Goal: Task Accomplishment & Management: Complete application form

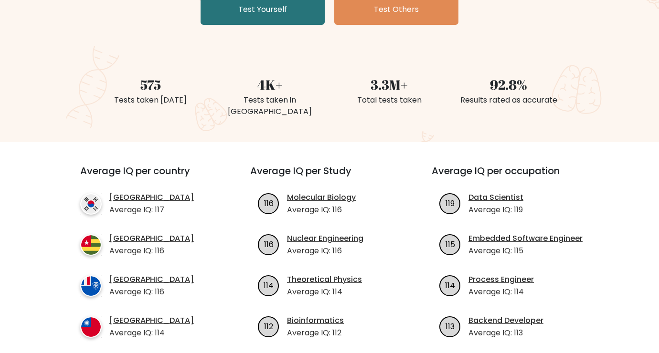
scroll to position [191, 0]
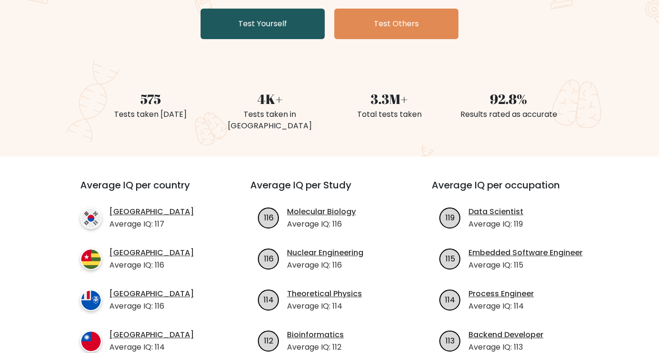
click at [239, 35] on link "Test Yourself" at bounding box center [262, 24] width 124 height 31
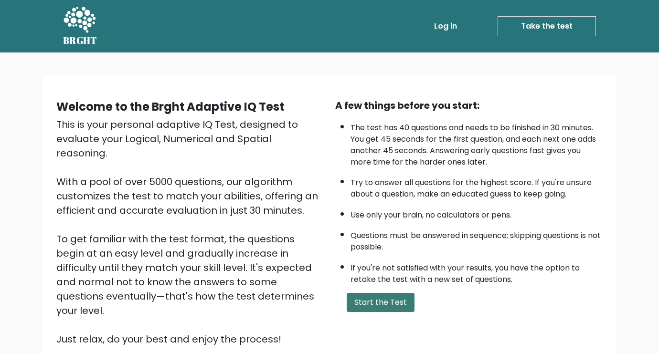
click at [379, 304] on button "Start the Test" at bounding box center [380, 302] width 68 height 19
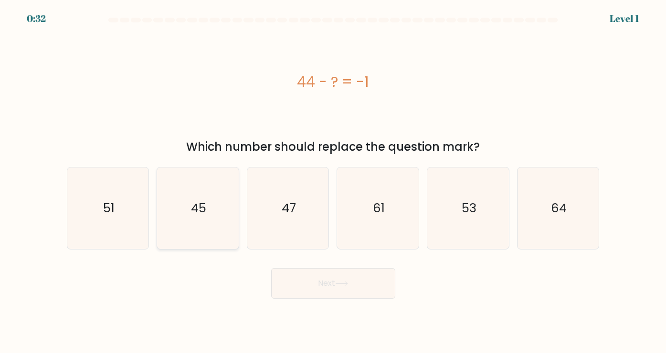
click at [211, 221] on icon "45" at bounding box center [198, 209] width 82 height 82
click at [333, 181] on input "b. 45" at bounding box center [333, 179] width 0 height 5
radio input "true"
click at [314, 286] on button "Next" at bounding box center [333, 283] width 124 height 31
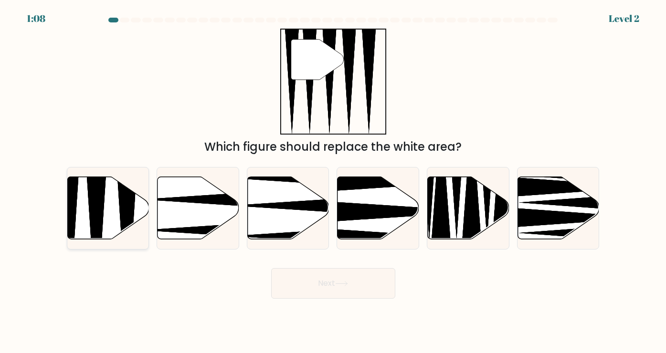
click at [108, 206] on icon at bounding box center [108, 208] width 82 height 63
click at [333, 181] on input "a." at bounding box center [333, 179] width 0 height 5
radio input "true"
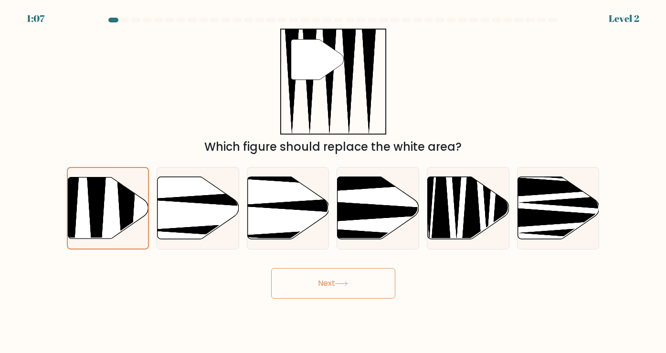
click at [325, 279] on button "Next" at bounding box center [333, 283] width 124 height 31
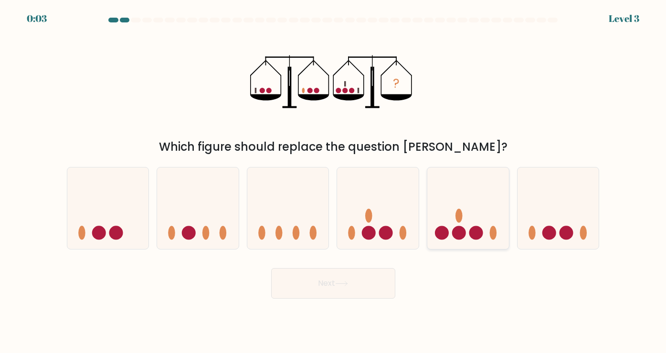
click at [469, 230] on icon at bounding box center [468, 208] width 82 height 67
click at [334, 181] on input "e." at bounding box center [333, 179] width 0 height 5
radio input "true"
click at [359, 279] on button "Next" at bounding box center [333, 283] width 124 height 31
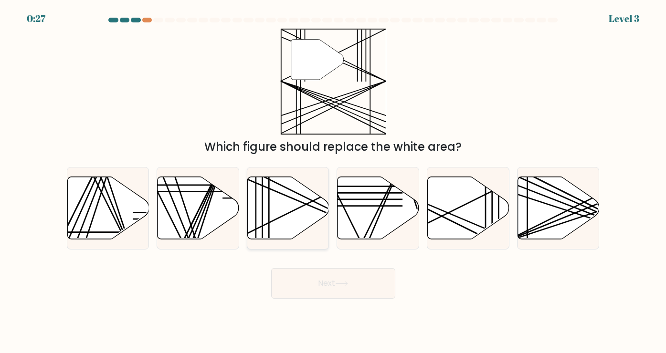
click at [305, 218] on icon at bounding box center [289, 208] width 82 height 63
click at [333, 181] on input "c." at bounding box center [333, 179] width 0 height 5
radio input "true"
click at [331, 283] on button "Next" at bounding box center [333, 283] width 124 height 31
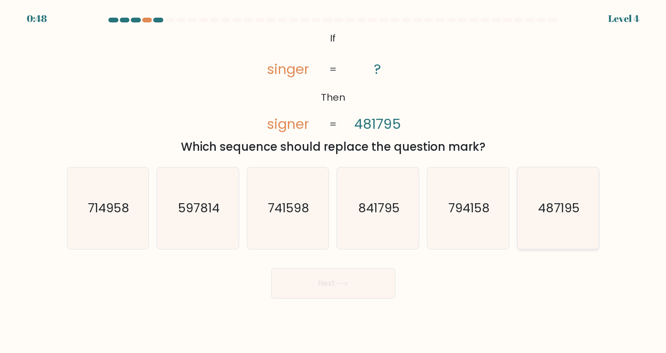
click at [568, 209] on text "487195" at bounding box center [559, 207] width 42 height 17
click at [334, 181] on input "f. 487195" at bounding box center [333, 179] width 0 height 5
radio input "true"
click at [332, 282] on button "Next" at bounding box center [333, 283] width 124 height 31
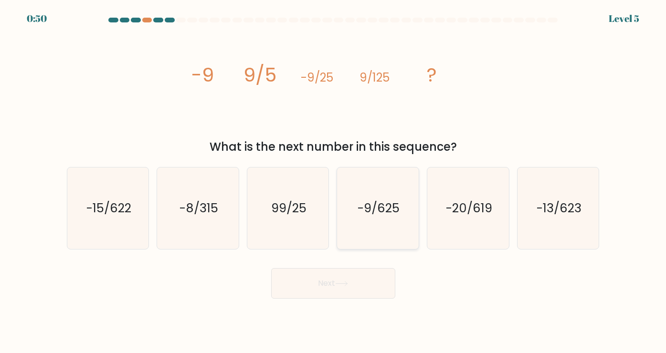
click at [377, 230] on icon "-9/625" at bounding box center [378, 209] width 82 height 82
click at [334, 181] on input "d. -9/625" at bounding box center [333, 179] width 0 height 5
radio input "true"
click at [345, 288] on button "Next" at bounding box center [333, 283] width 124 height 31
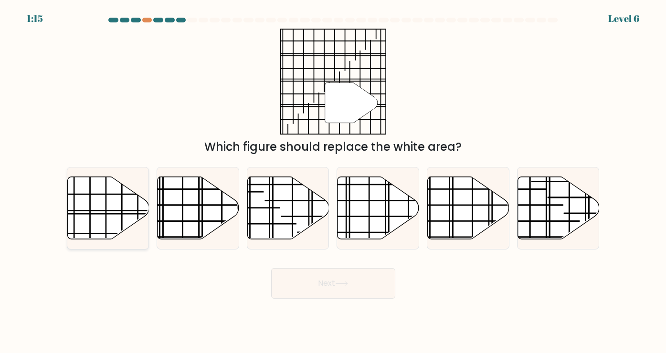
click at [113, 218] on icon at bounding box center [108, 208] width 82 height 63
click at [333, 181] on input "a." at bounding box center [333, 179] width 0 height 5
radio input "true"
click at [354, 293] on button "Next" at bounding box center [333, 283] width 124 height 31
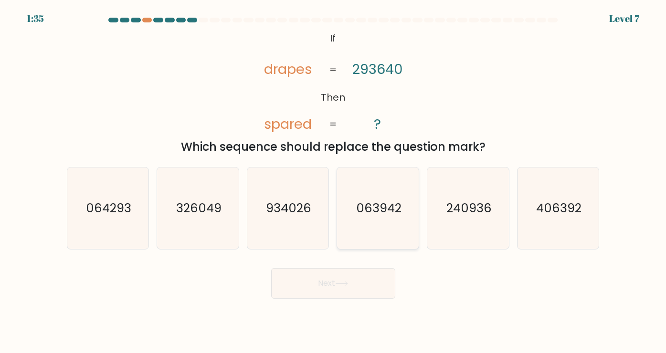
click at [375, 228] on icon "063942" at bounding box center [378, 209] width 82 height 82
click at [334, 181] on input "d. 063942" at bounding box center [333, 179] width 0 height 5
radio input "true"
click at [331, 289] on button "Next" at bounding box center [333, 283] width 124 height 31
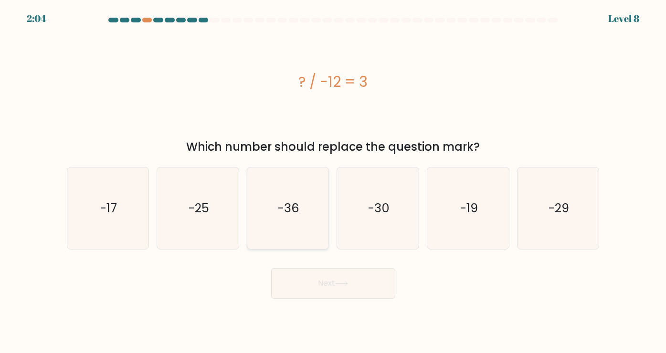
click at [308, 231] on icon "-36" at bounding box center [288, 209] width 82 height 82
click at [333, 181] on input "c. -36" at bounding box center [333, 179] width 0 height 5
radio input "true"
click at [322, 288] on button "Next" at bounding box center [333, 283] width 124 height 31
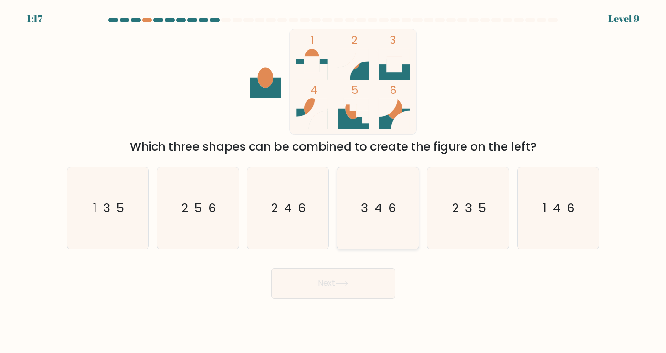
click at [367, 233] on icon "3-4-6" at bounding box center [378, 209] width 82 height 82
click at [334, 181] on input "d. 3-4-6" at bounding box center [333, 179] width 0 height 5
radio input "true"
click at [351, 283] on button "Next" at bounding box center [333, 283] width 124 height 31
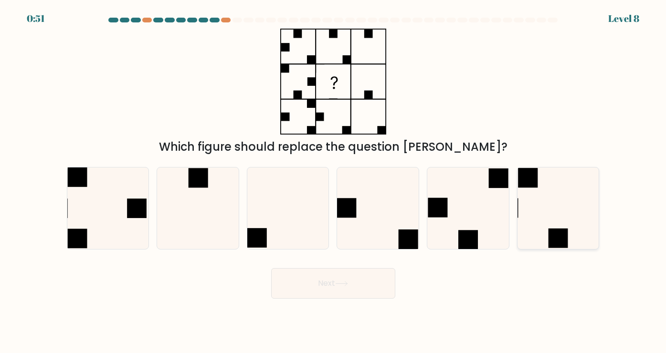
click at [551, 208] on icon at bounding box center [558, 209] width 82 height 82
click at [334, 181] on input "f." at bounding box center [333, 179] width 0 height 5
radio input "true"
click at [368, 287] on button "Next" at bounding box center [333, 283] width 124 height 31
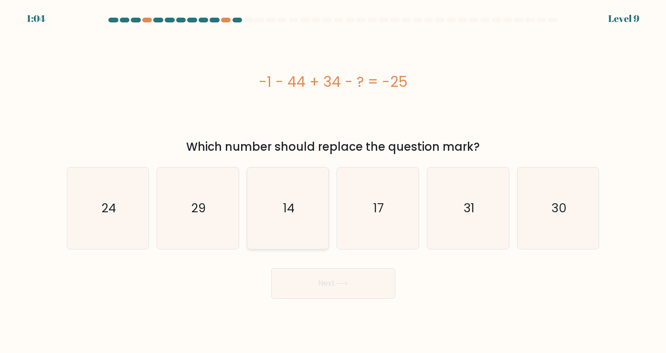
click at [290, 207] on text "14" at bounding box center [288, 207] width 11 height 17
click at [333, 181] on input "c. 14" at bounding box center [333, 179] width 0 height 5
radio input "true"
click at [352, 283] on button "Next" at bounding box center [333, 283] width 124 height 31
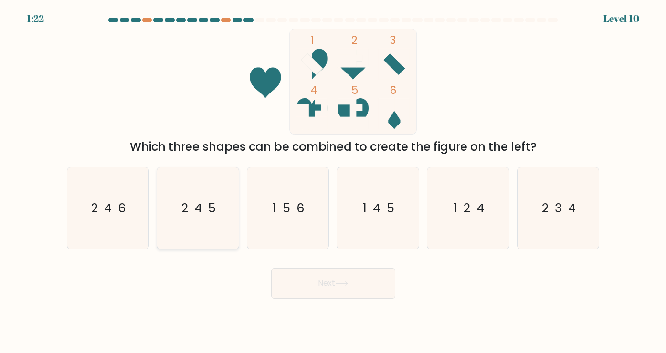
click at [199, 204] on text "2-4-5" at bounding box center [198, 207] width 34 height 17
click at [333, 181] on input "b. 2-4-5" at bounding box center [333, 179] width 0 height 5
radio input "true"
click at [333, 293] on button "Next" at bounding box center [333, 283] width 124 height 31
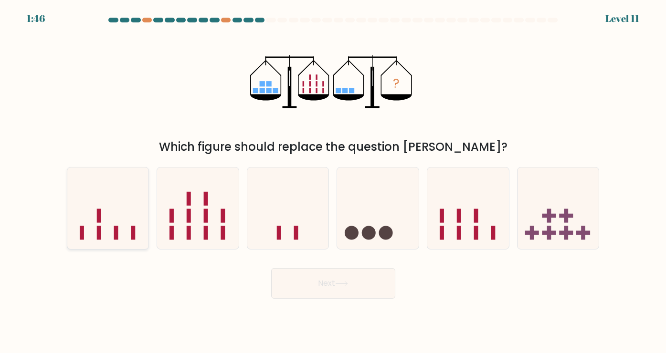
click at [107, 235] on icon at bounding box center [108, 208] width 82 height 67
click at [333, 181] on input "a." at bounding box center [333, 179] width 0 height 5
radio input "true"
click at [347, 293] on button "Next" at bounding box center [333, 283] width 124 height 31
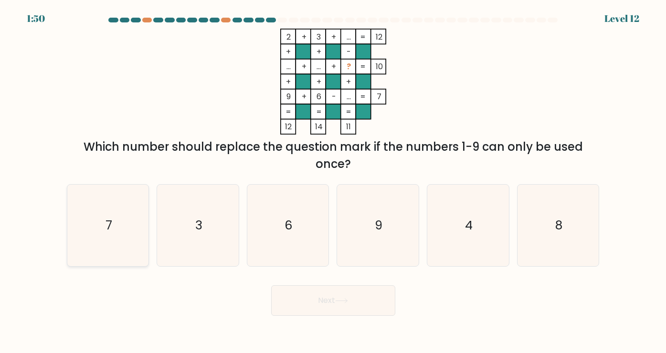
click at [108, 239] on icon "7" at bounding box center [108, 226] width 82 height 82
click at [333, 181] on input "a. 7" at bounding box center [333, 179] width 0 height 5
radio input "true"
click at [351, 302] on button "Next" at bounding box center [333, 300] width 124 height 31
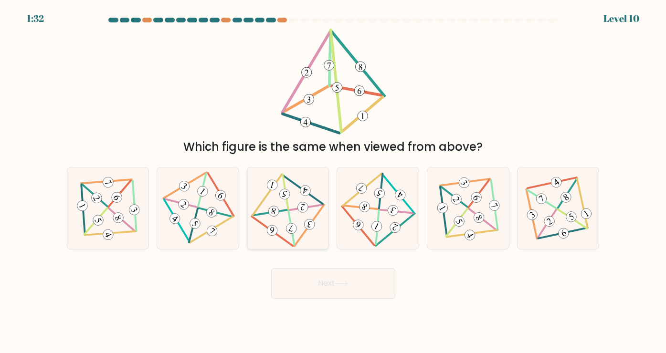
click at [270, 229] on 347 at bounding box center [272, 230] width 12 height 12
click at [333, 181] on input "c." at bounding box center [333, 179] width 0 height 5
radio input "true"
click at [315, 276] on button "Next" at bounding box center [333, 283] width 124 height 31
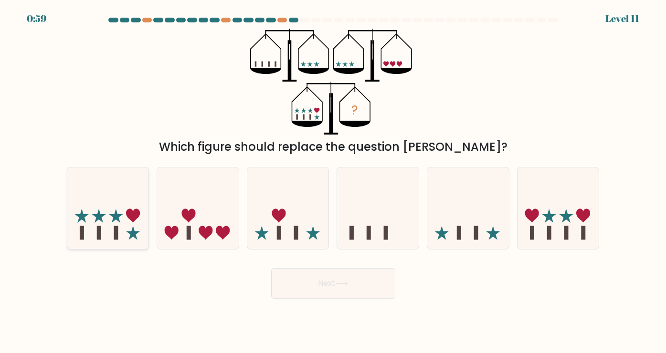
click at [112, 224] on icon at bounding box center [108, 208] width 82 height 67
click at [333, 181] on input "a." at bounding box center [333, 179] width 0 height 5
radio input "true"
click at [362, 294] on button "Next" at bounding box center [333, 283] width 124 height 31
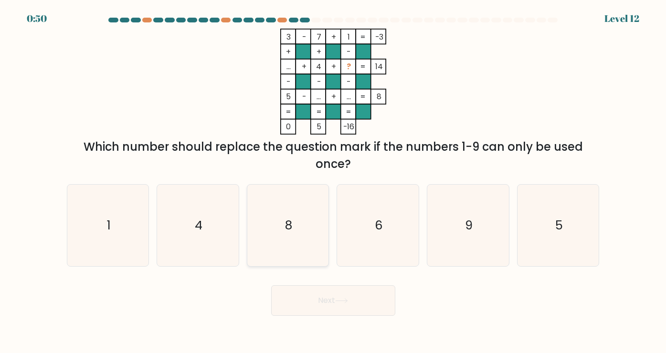
click at [313, 241] on icon "8" at bounding box center [288, 226] width 82 height 82
click at [333, 181] on input "c. 8" at bounding box center [333, 179] width 0 height 5
radio input "true"
click at [359, 308] on button "Next" at bounding box center [333, 300] width 124 height 31
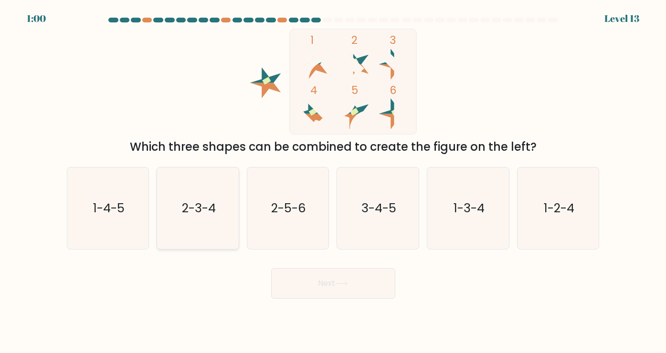
click at [201, 218] on icon "2-3-4" at bounding box center [198, 209] width 82 height 82
click at [333, 181] on input "b. 2-3-4" at bounding box center [333, 179] width 0 height 5
radio input "true"
click at [349, 288] on button "Next" at bounding box center [333, 283] width 124 height 31
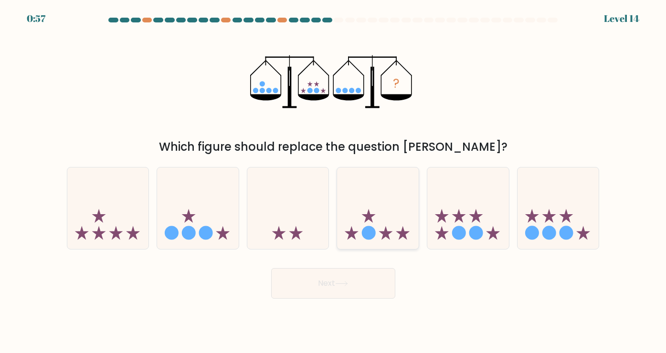
click at [399, 216] on icon at bounding box center [378, 208] width 82 height 67
click at [334, 181] on input "d." at bounding box center [333, 179] width 0 height 5
radio input "true"
click at [362, 286] on button "Next" at bounding box center [333, 283] width 124 height 31
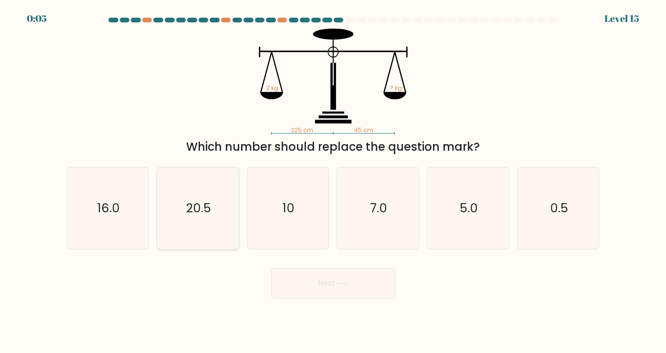
click at [209, 222] on icon "20.5" at bounding box center [198, 209] width 82 height 82
click at [333, 181] on input "b. 20.5" at bounding box center [333, 179] width 0 height 5
radio input "true"
click at [328, 293] on button "Next" at bounding box center [333, 283] width 124 height 31
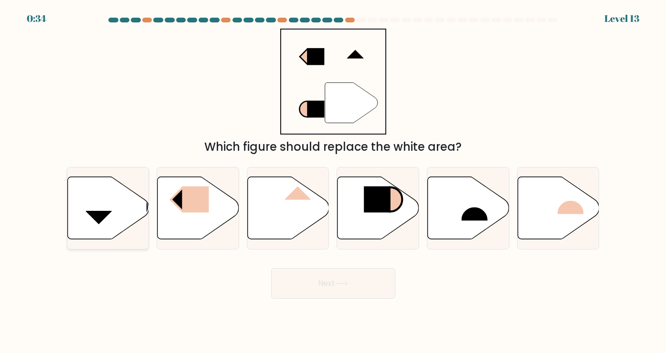
click at [110, 209] on icon at bounding box center [108, 208] width 82 height 63
click at [333, 181] on input "a." at bounding box center [333, 179] width 0 height 5
radio input "true"
click at [457, 207] on icon at bounding box center [469, 208] width 82 height 63
click at [334, 181] on input "e." at bounding box center [333, 179] width 0 height 5
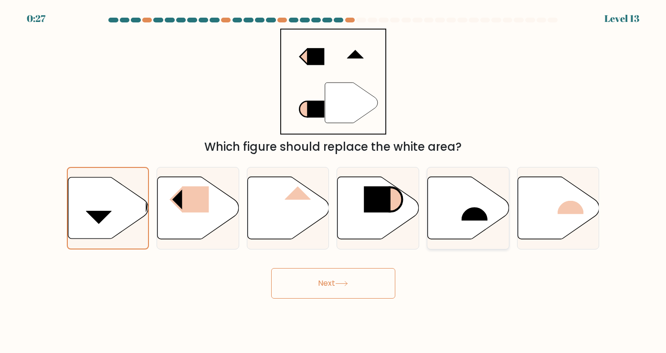
radio input "true"
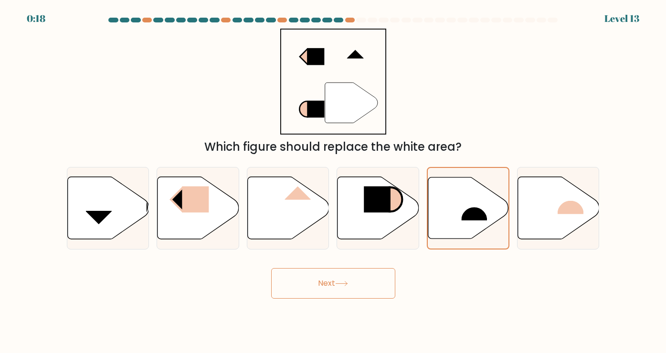
click at [348, 285] on icon at bounding box center [341, 283] width 13 height 5
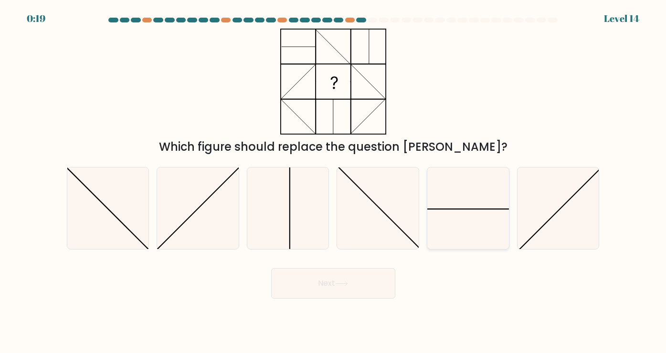
click at [471, 224] on icon at bounding box center [468, 209] width 82 height 82
click at [334, 181] on input "e." at bounding box center [333, 179] width 0 height 5
radio input "true"
click at [335, 295] on button "Next" at bounding box center [333, 283] width 124 height 31
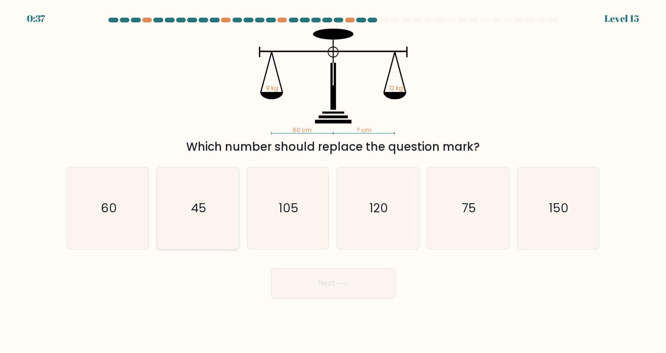
click at [219, 208] on icon "45" at bounding box center [198, 209] width 82 height 82
click at [333, 181] on input "b. 45" at bounding box center [333, 179] width 0 height 5
radio input "true"
click at [321, 284] on button "Next" at bounding box center [333, 283] width 124 height 31
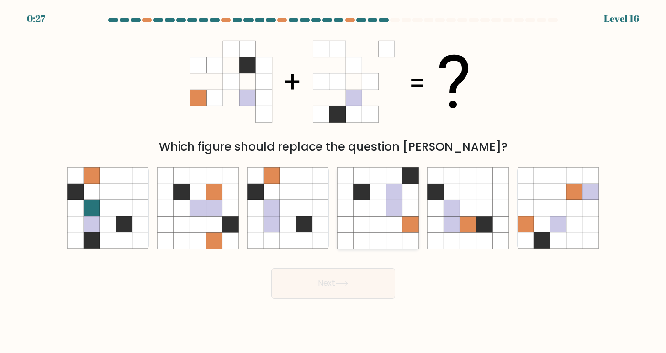
click at [373, 223] on icon at bounding box center [378, 224] width 16 height 16
click at [334, 181] on input "d." at bounding box center [333, 179] width 0 height 5
radio input "true"
click at [305, 202] on icon at bounding box center [304, 208] width 16 height 16
click at [333, 181] on input "c." at bounding box center [333, 179] width 0 height 5
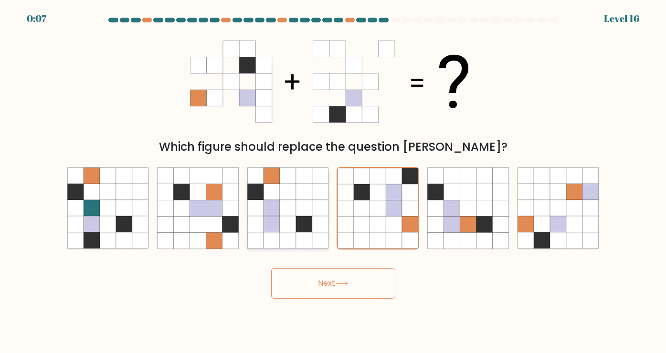
radio input "true"
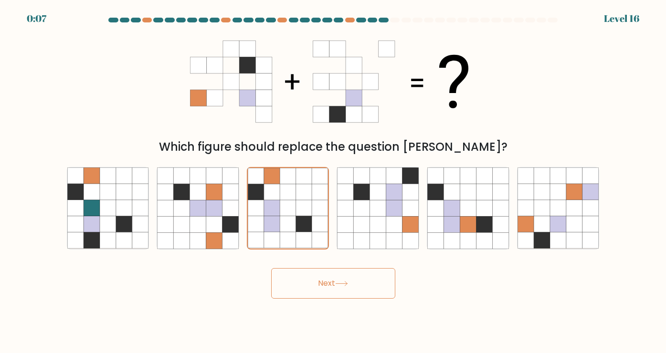
click at [328, 277] on button "Next" at bounding box center [333, 283] width 124 height 31
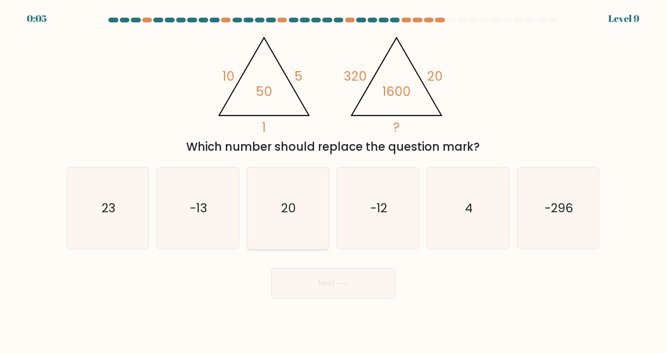
click at [290, 215] on text "20" at bounding box center [288, 207] width 15 height 17
click at [333, 181] on input "c. 20" at bounding box center [333, 179] width 0 height 5
radio input "true"
click at [364, 290] on button "Next" at bounding box center [333, 283] width 124 height 31
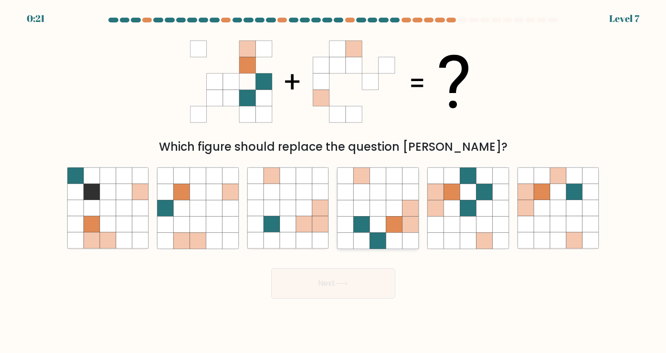
click at [380, 209] on icon at bounding box center [378, 208] width 16 height 16
click at [334, 181] on input "d." at bounding box center [333, 179] width 0 height 5
radio input "true"
click at [360, 288] on button "Next" at bounding box center [333, 283] width 124 height 31
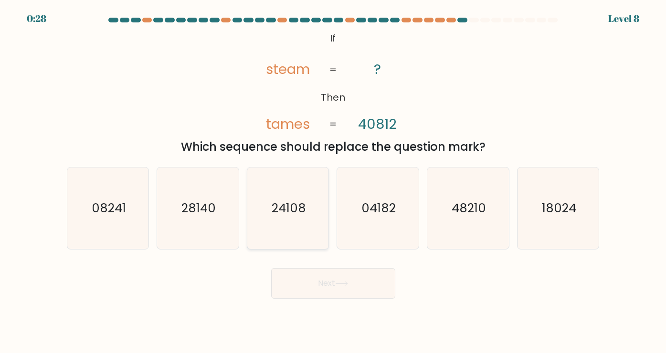
click at [296, 215] on text "24108" at bounding box center [289, 207] width 34 height 17
click at [333, 181] on input "c. 24108" at bounding box center [333, 179] width 0 height 5
radio input "true"
click at [336, 289] on button "Next" at bounding box center [333, 283] width 124 height 31
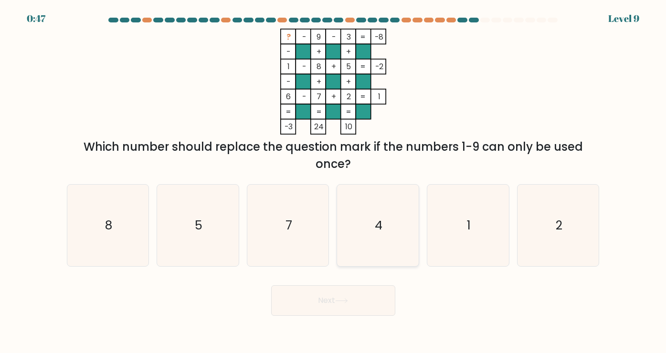
click at [390, 237] on icon "4" at bounding box center [378, 226] width 82 height 82
click at [334, 181] on input "d. 4" at bounding box center [333, 179] width 0 height 5
radio input "true"
click at [350, 295] on button "Next" at bounding box center [333, 300] width 124 height 31
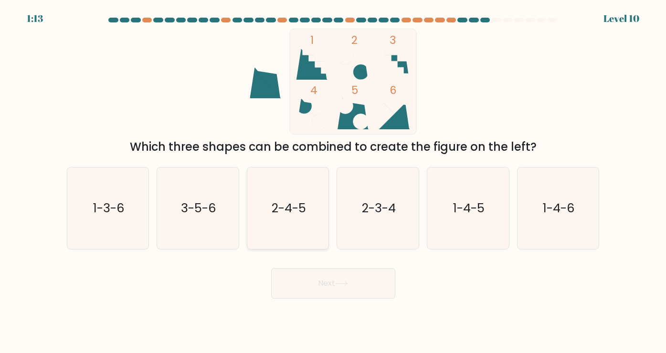
click at [278, 238] on icon "2-4-5" at bounding box center [288, 209] width 82 height 82
click at [333, 181] on input "c. 2-4-5" at bounding box center [333, 179] width 0 height 5
radio input "true"
click at [336, 293] on button "Next" at bounding box center [333, 283] width 124 height 31
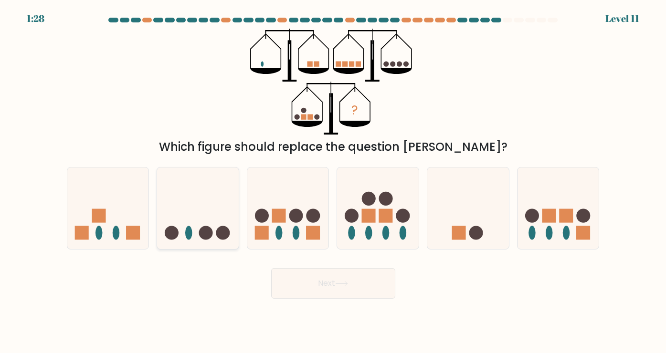
click at [157, 236] on div at bounding box center [198, 208] width 83 height 83
click at [333, 181] on input "b." at bounding box center [333, 179] width 0 height 5
radio input "true"
click at [340, 294] on button "Next" at bounding box center [333, 283] width 124 height 31
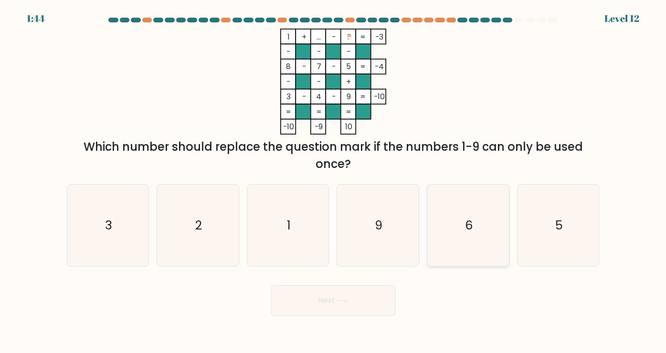
click at [457, 225] on icon "6" at bounding box center [468, 226] width 82 height 82
click at [334, 181] on input "e. 6" at bounding box center [333, 179] width 0 height 5
radio input "true"
click at [353, 301] on button "Next" at bounding box center [333, 300] width 124 height 31
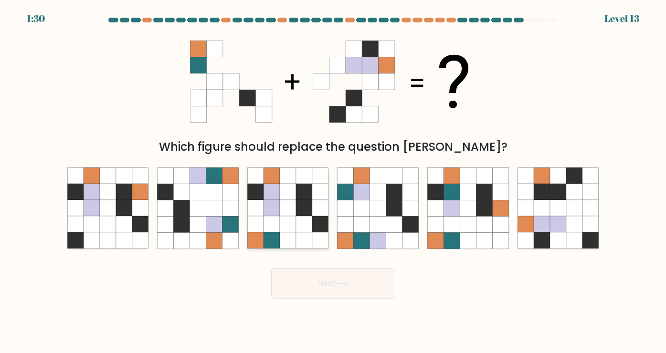
click at [274, 219] on icon at bounding box center [271, 224] width 16 height 16
click at [333, 181] on input "c." at bounding box center [333, 179] width 0 height 5
radio input "true"
click at [316, 283] on button "Next" at bounding box center [333, 283] width 124 height 31
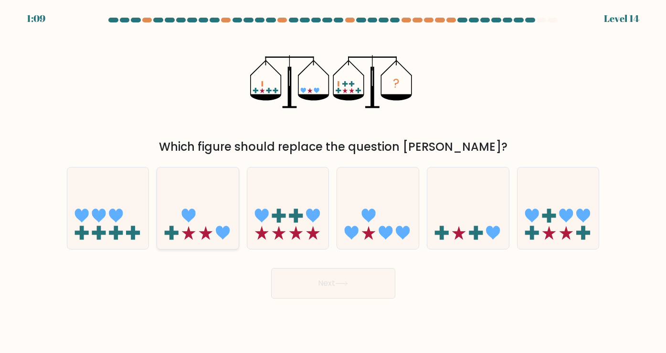
click at [202, 197] on icon at bounding box center [198, 208] width 82 height 67
click at [333, 181] on input "b." at bounding box center [333, 179] width 0 height 5
radio input "true"
click at [337, 292] on button "Next" at bounding box center [333, 283] width 124 height 31
click at [308, 290] on button "Next" at bounding box center [333, 283] width 124 height 31
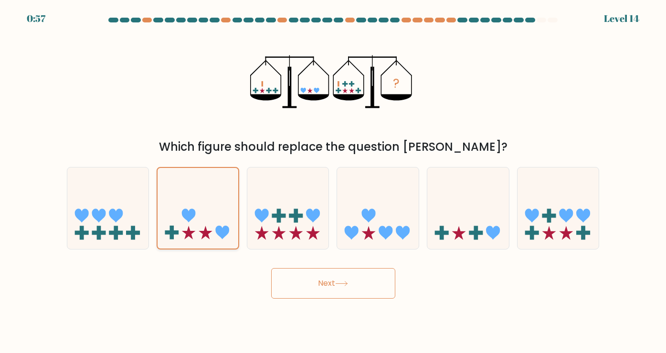
click at [214, 186] on icon at bounding box center [197, 208] width 81 height 67
click at [333, 181] on input "b." at bounding box center [333, 179] width 0 height 5
click at [325, 287] on button "Next" at bounding box center [333, 283] width 124 height 31
click at [276, 205] on icon at bounding box center [288, 208] width 82 height 67
click at [333, 181] on input "c." at bounding box center [333, 179] width 0 height 5
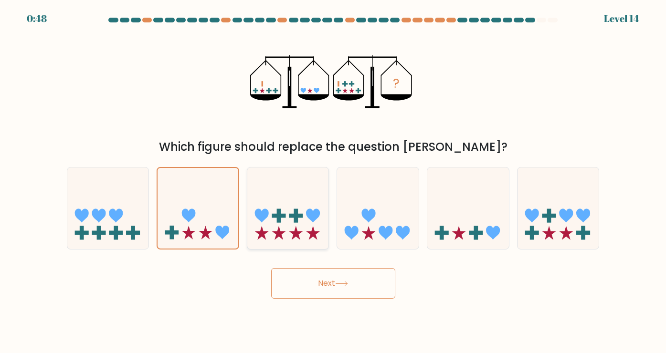
radio input "true"
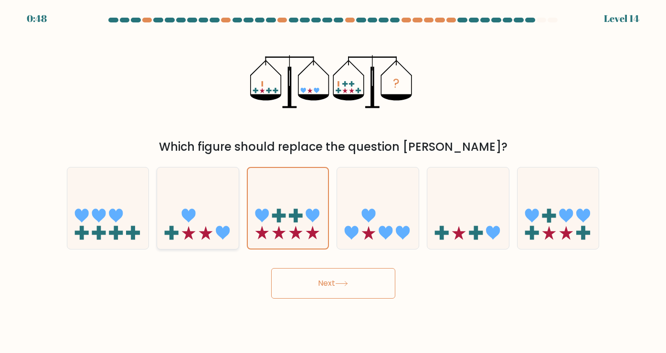
click at [205, 199] on icon at bounding box center [198, 208] width 82 height 67
click at [333, 181] on input "b." at bounding box center [333, 179] width 0 height 5
radio input "true"
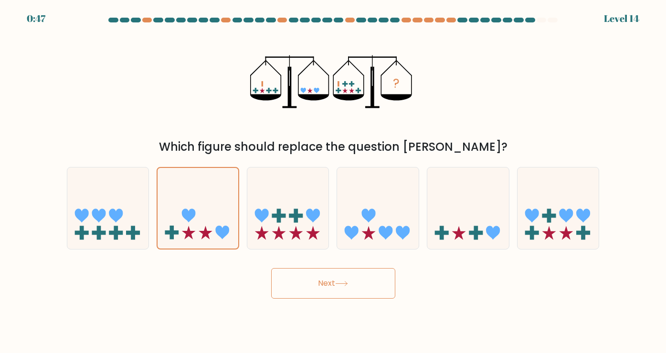
click at [303, 287] on button "Next" at bounding box center [333, 283] width 124 height 31
click at [357, 282] on button "Next" at bounding box center [333, 283] width 124 height 31
click at [288, 200] on icon at bounding box center [288, 208] width 82 height 67
click at [333, 181] on input "c." at bounding box center [333, 179] width 0 height 5
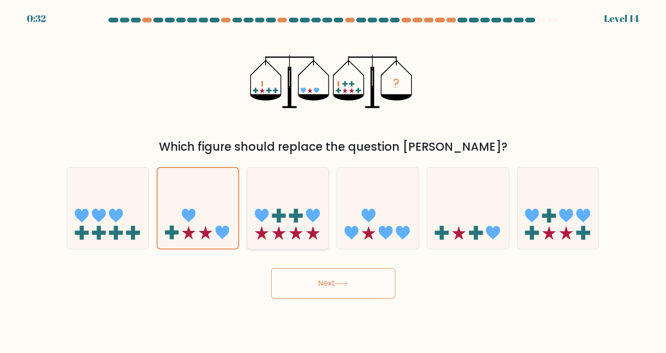
radio input "true"
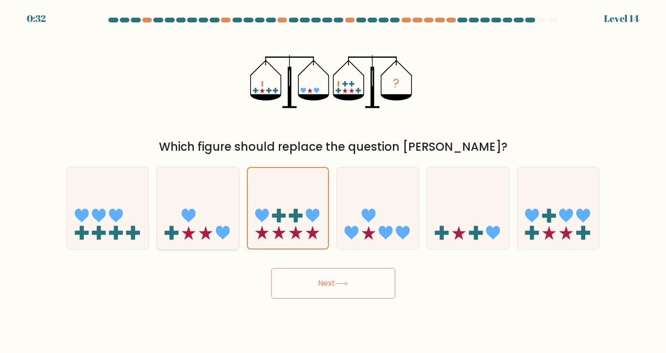
click at [206, 196] on icon at bounding box center [198, 208] width 82 height 67
click at [333, 181] on input "b." at bounding box center [333, 179] width 0 height 5
radio input "true"
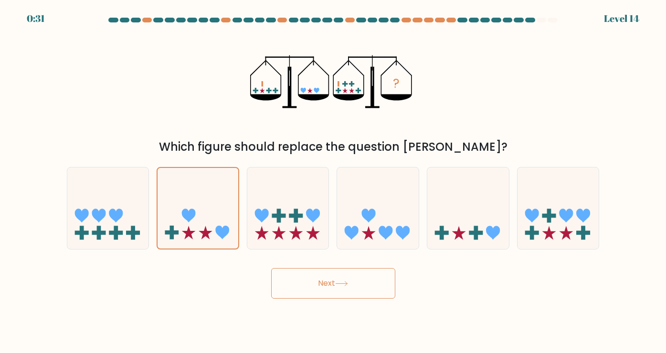
click at [301, 269] on button "Next" at bounding box center [333, 283] width 124 height 31
click at [297, 277] on button "Next" at bounding box center [333, 283] width 124 height 31
click at [301, 291] on button "Next" at bounding box center [333, 283] width 124 height 31
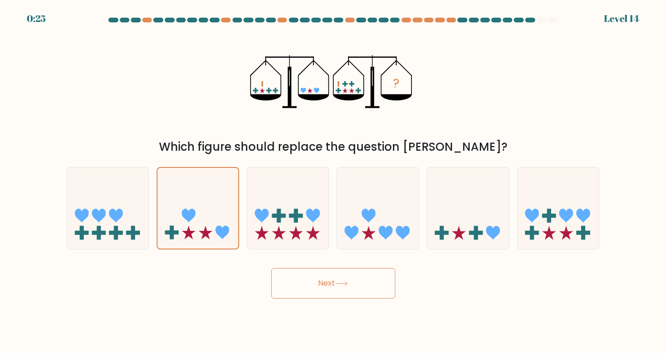
click at [301, 291] on button "Next" at bounding box center [333, 283] width 124 height 31
click at [306, 281] on button "Next" at bounding box center [333, 283] width 124 height 31
click at [114, 207] on icon at bounding box center [108, 208] width 82 height 67
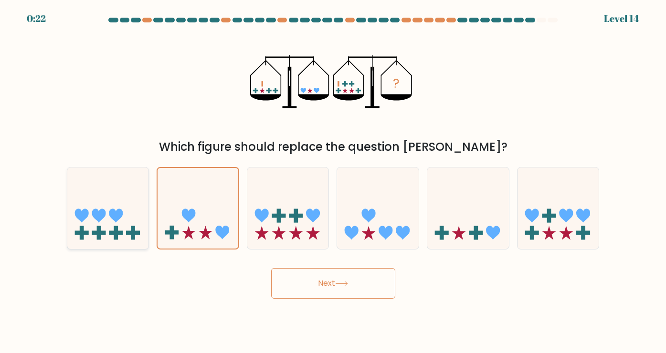
click at [333, 181] on input "a." at bounding box center [333, 179] width 0 height 5
radio input "true"
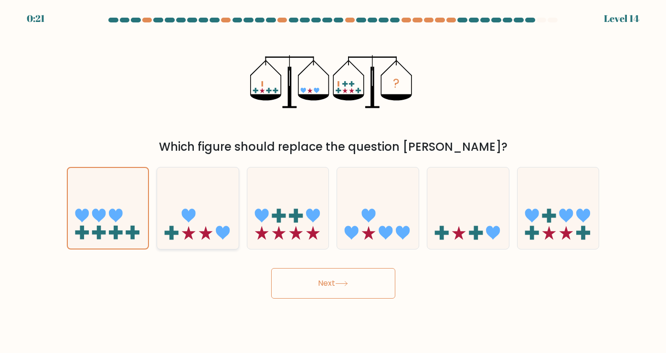
click at [178, 209] on icon at bounding box center [198, 208] width 82 height 67
click at [333, 181] on input "b." at bounding box center [333, 179] width 0 height 5
radio input "true"
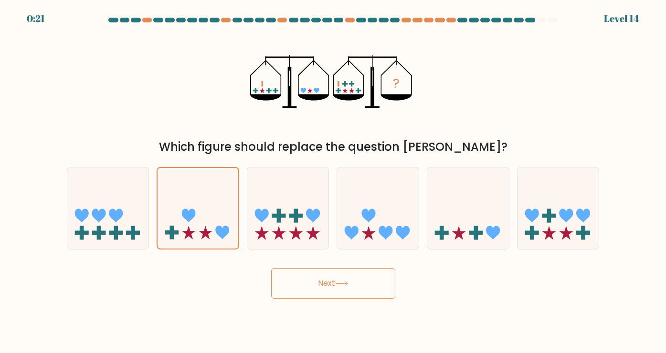
click at [295, 287] on button "Next" at bounding box center [333, 283] width 124 height 31
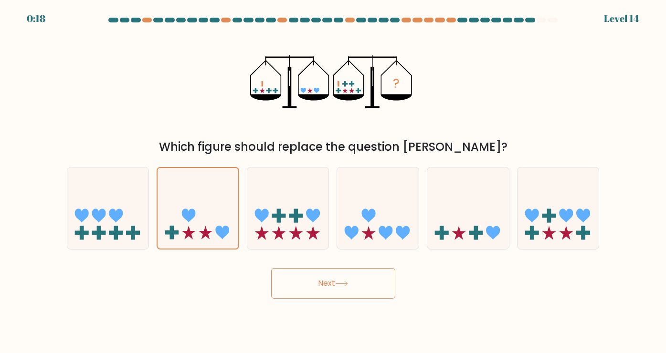
click at [295, 287] on button "Next" at bounding box center [333, 283] width 124 height 31
click at [335, 283] on button "Next" at bounding box center [333, 283] width 124 height 31
click at [368, 284] on button "Next" at bounding box center [333, 283] width 124 height 31
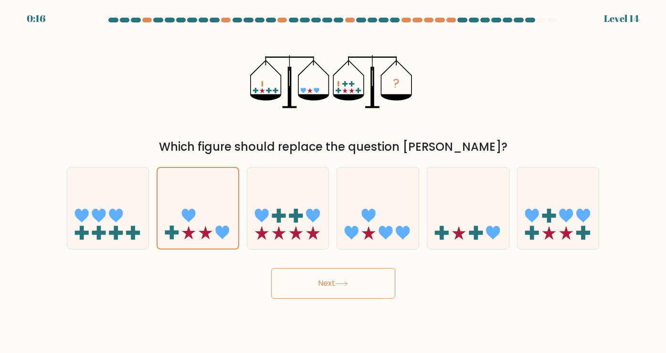
click at [368, 284] on button "Next" at bounding box center [333, 283] width 124 height 31
click at [347, 277] on button "Next" at bounding box center [333, 283] width 124 height 31
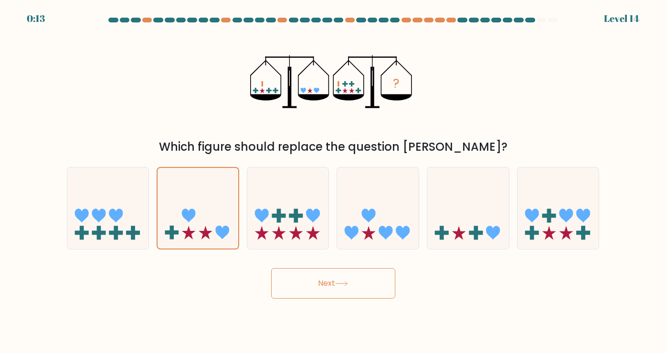
click at [347, 277] on button "Next" at bounding box center [333, 283] width 124 height 31
click at [372, 185] on icon at bounding box center [378, 208] width 82 height 67
click at [334, 181] on input "d." at bounding box center [333, 179] width 0 height 5
radio input "true"
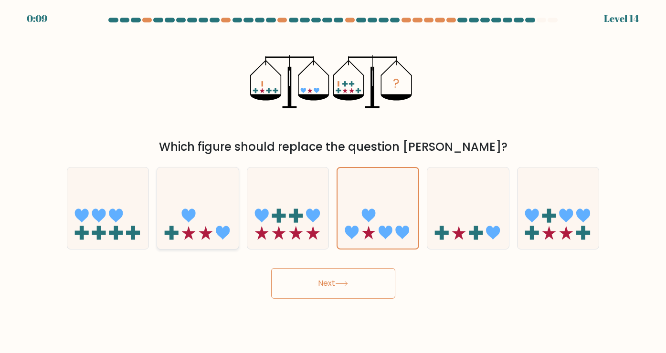
click at [203, 198] on icon at bounding box center [198, 208] width 82 height 67
click at [333, 181] on input "b." at bounding box center [333, 179] width 0 height 5
radio input "true"
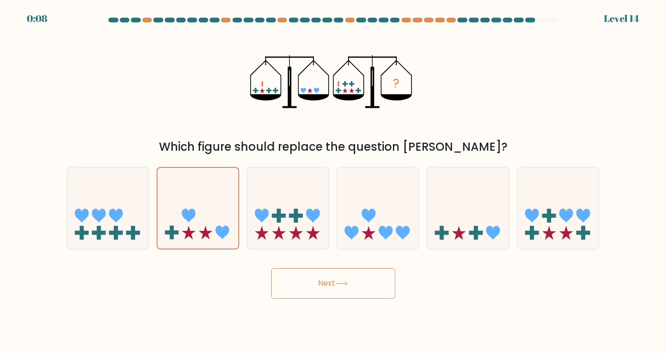
click at [321, 294] on button "Next" at bounding box center [333, 283] width 124 height 31
click at [540, 21] on div at bounding box center [541, 20] width 10 height 5
click at [336, 290] on button "Next" at bounding box center [333, 283] width 124 height 31
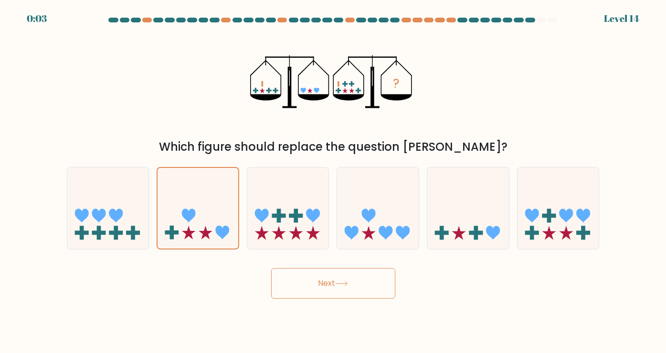
click at [375, 289] on button "Next" at bounding box center [333, 283] width 124 height 31
click at [321, 287] on button "Next" at bounding box center [333, 283] width 124 height 31
click at [296, 273] on button "Next" at bounding box center [333, 283] width 124 height 31
drag, startPoint x: 269, startPoint y: 280, endPoint x: 171, endPoint y: 282, distance: 98.3
click at [269, 280] on div "Next" at bounding box center [333, 280] width 544 height 38
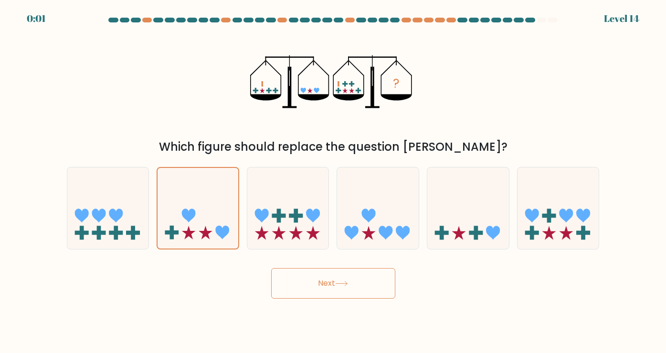
click at [336, 282] on button "Next" at bounding box center [333, 283] width 124 height 31
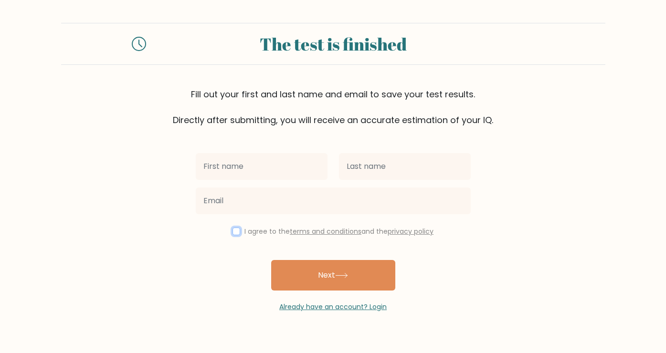
click at [232, 232] on input "checkbox" at bounding box center [236, 232] width 8 height 8
checkbox input "true"
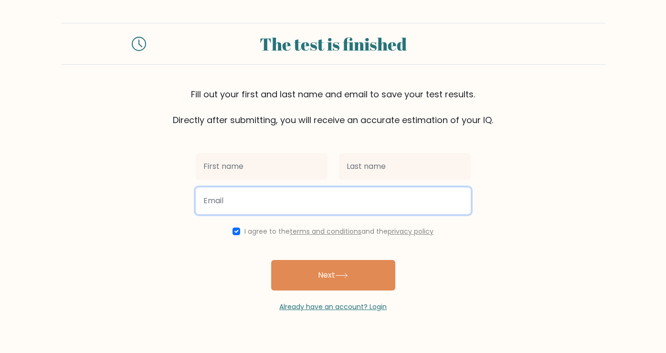
click at [245, 204] on input "email" at bounding box center [333, 201] width 275 height 27
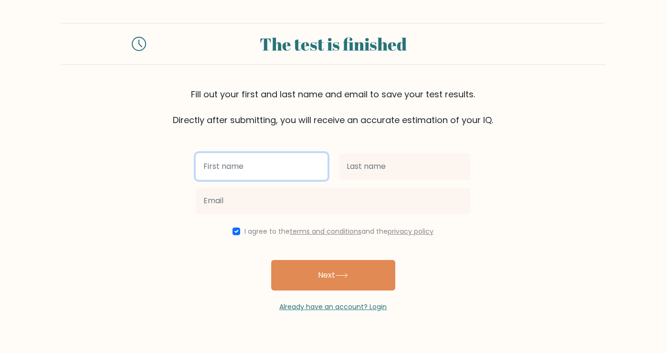
click at [253, 170] on input "text" at bounding box center [262, 166] width 132 height 27
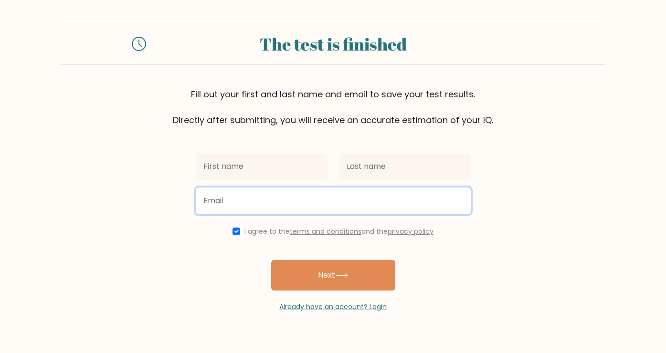
click at [251, 196] on input "email" at bounding box center [333, 201] width 275 height 27
type input "luis_extremo@hotmail.com"
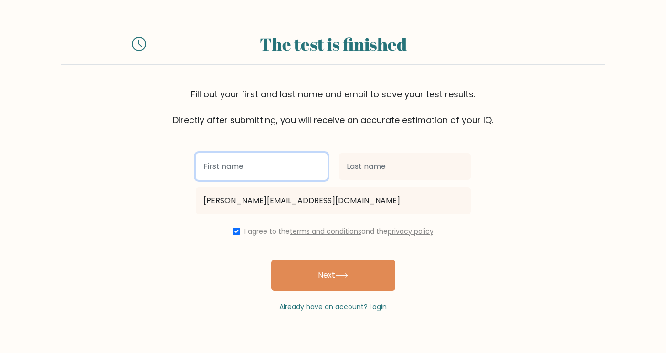
click at [274, 168] on input "text" at bounding box center [262, 166] width 132 height 27
type input "co"
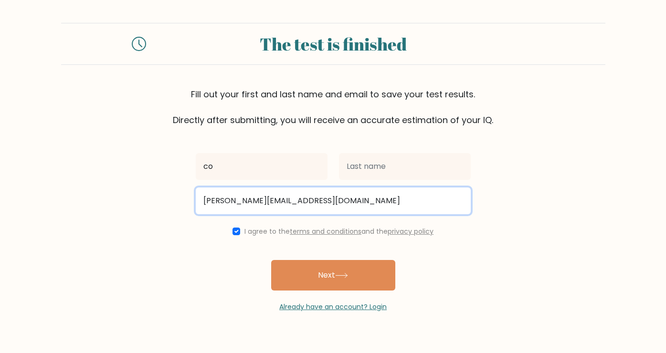
drag, startPoint x: 252, startPoint y: 200, endPoint x: 189, endPoint y: 199, distance: 63.5
click at [189, 199] on form "The test is finished Fill out your first and last name and email to save your t…" at bounding box center [333, 167] width 666 height 289
type input "halvarox@hotmail.com"
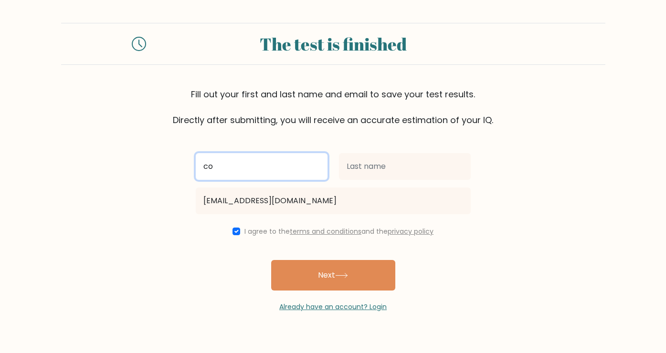
click at [236, 168] on input "co" at bounding box center [262, 166] width 132 height 27
click at [202, 168] on input "mshel" at bounding box center [262, 166] width 132 height 27
type input "amshel"
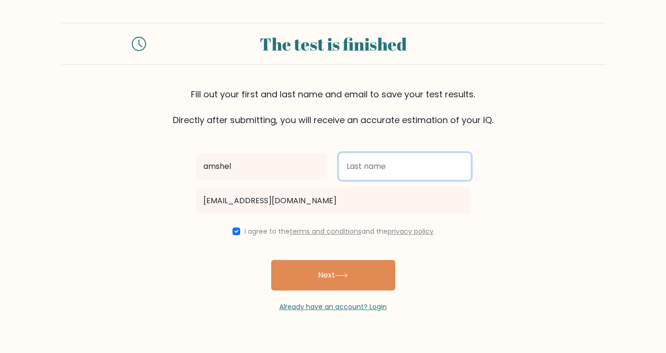
click at [387, 167] on input "text" at bounding box center [405, 166] width 132 height 27
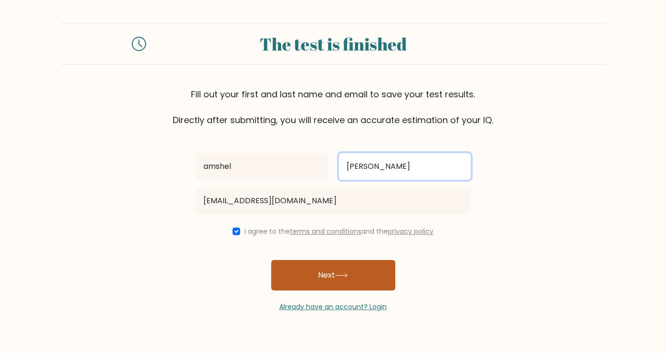
type input "[PERSON_NAME]"
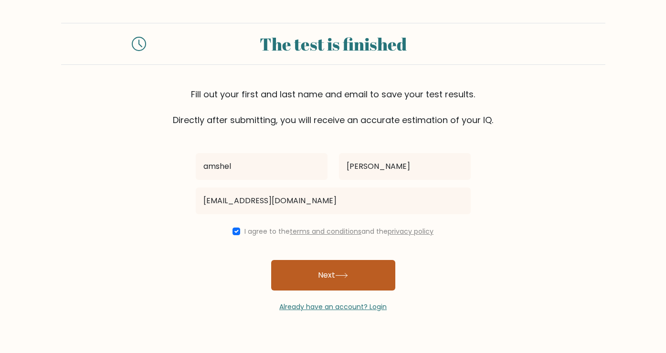
click at [333, 279] on button "Next" at bounding box center [333, 275] width 124 height 31
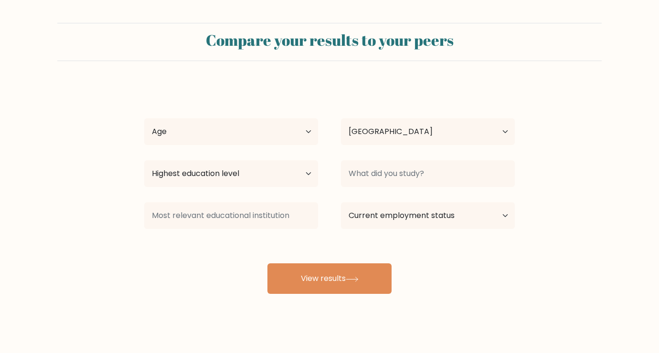
select select "VE"
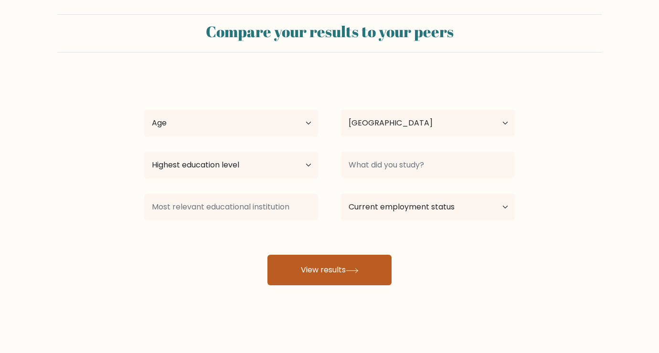
click at [362, 269] on button "View results" at bounding box center [329, 270] width 124 height 31
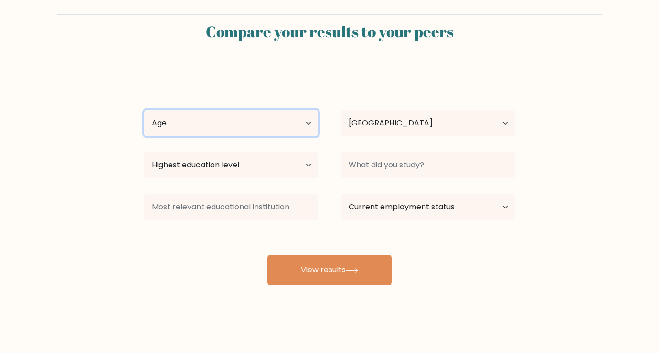
click at [277, 121] on select "Age Under [DEMOGRAPHIC_DATA] [DEMOGRAPHIC_DATA] [DEMOGRAPHIC_DATA] [DEMOGRAPHIC…" at bounding box center [231, 123] width 174 height 27
select select "min_18"
click at [144, 110] on select "Age Under [DEMOGRAPHIC_DATA] [DEMOGRAPHIC_DATA] [DEMOGRAPHIC_DATA] [DEMOGRAPHIC…" at bounding box center [231, 123] width 174 height 27
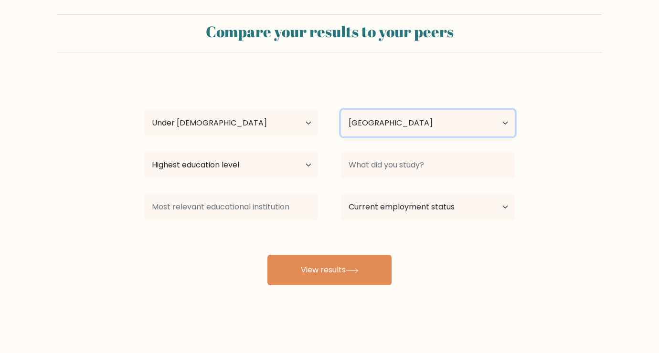
click at [433, 132] on select "Country [GEOGRAPHIC_DATA] [GEOGRAPHIC_DATA] [GEOGRAPHIC_DATA] [US_STATE] [GEOGR…" at bounding box center [428, 123] width 174 height 27
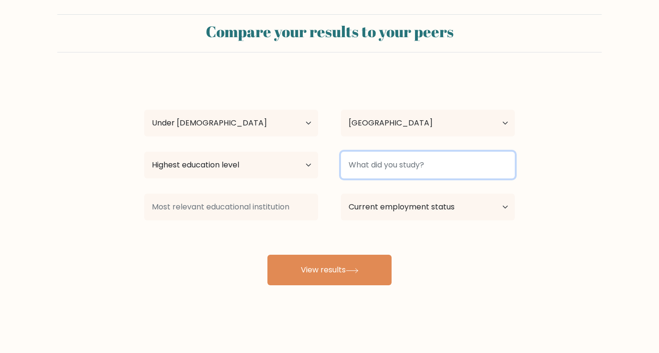
click at [396, 168] on input at bounding box center [428, 165] width 174 height 27
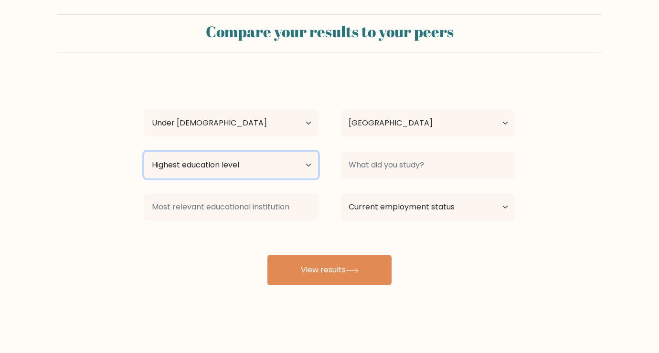
click at [289, 176] on select "Highest education level No schooling Primary Lower Secondary Upper Secondary Oc…" at bounding box center [231, 165] width 174 height 27
select select "no_schooling"
click at [144, 152] on select "Highest education level No schooling Primary Lower Secondary Upper Secondary Oc…" at bounding box center [231, 165] width 174 height 27
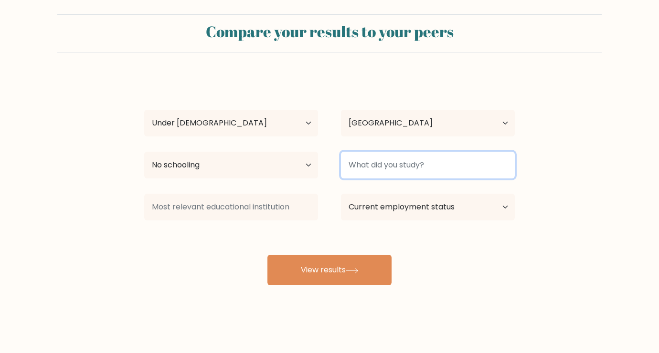
click at [384, 167] on input at bounding box center [428, 165] width 174 height 27
click at [384, 167] on input "nothin" at bounding box center [428, 165] width 174 height 27
click at [379, 168] on input "nothin" at bounding box center [428, 165] width 174 height 27
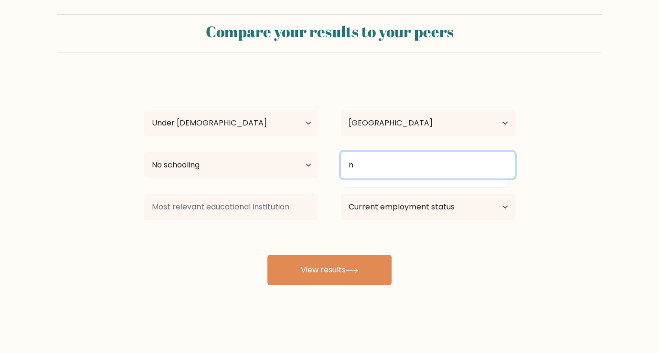
click at [379, 168] on input "n" at bounding box center [428, 165] width 174 height 27
type input "n"
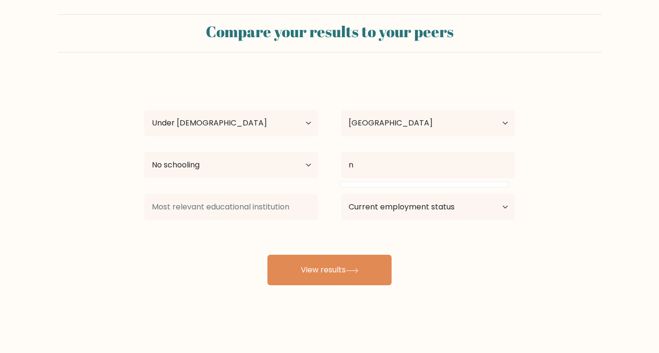
click at [355, 230] on div "[PERSON_NAME] Age Under [DEMOGRAPHIC_DATA] [DEMOGRAPHIC_DATA] [DEMOGRAPHIC_DATA…" at bounding box center [329, 180] width 382 height 210
click at [398, 215] on select "Current employment status Employed Student Retired Other / prefer not to answer" at bounding box center [428, 207] width 174 height 27
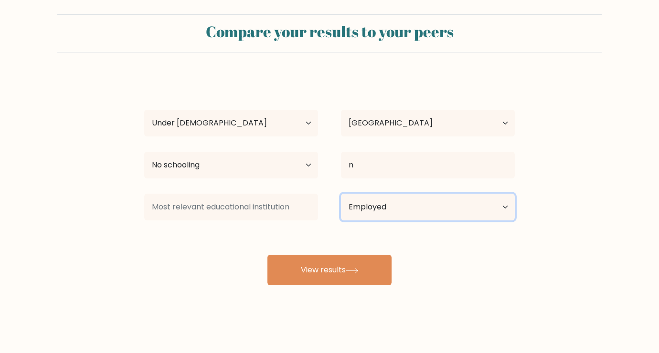
click at [341, 194] on select "Current employment status Employed Student Retired Other / prefer not to answer" at bounding box center [428, 207] width 174 height 27
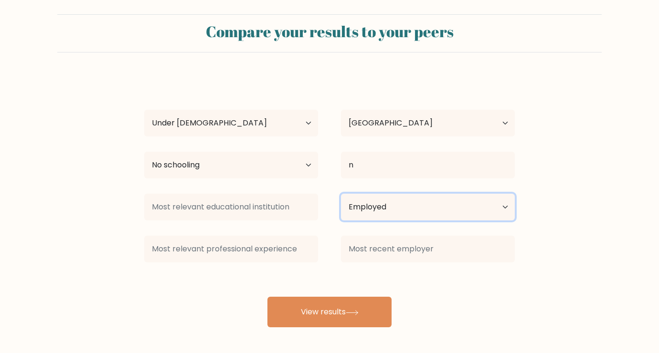
click at [377, 209] on select "Current employment status Employed Student Retired Other / prefer not to answer" at bounding box center [428, 207] width 174 height 27
select select "other"
click at [341, 194] on select "Current employment status Employed Student Retired Other / prefer not to answer" at bounding box center [428, 207] width 174 height 27
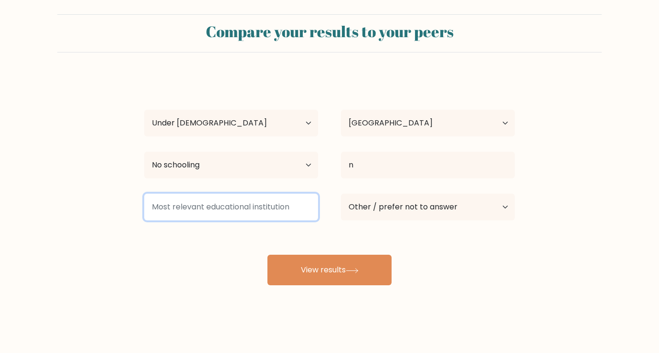
click at [253, 214] on input at bounding box center [231, 207] width 174 height 27
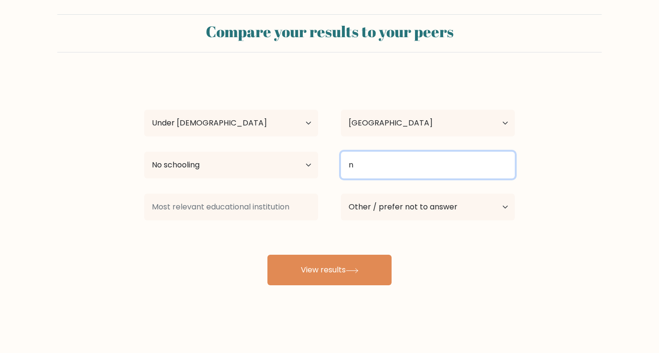
click at [411, 162] on input "n" at bounding box center [428, 165] width 174 height 27
click at [385, 165] on input "n" at bounding box center [428, 165] width 174 height 27
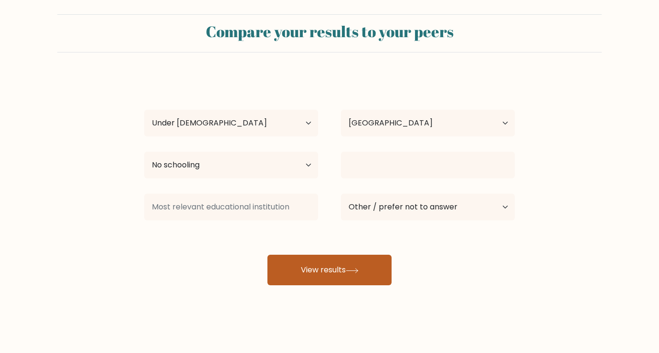
click at [324, 272] on button "View results" at bounding box center [329, 270] width 124 height 31
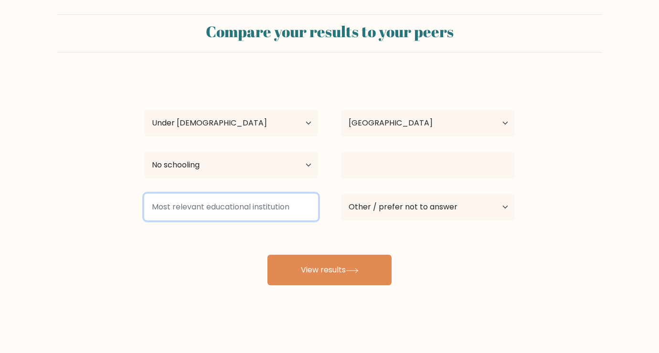
click at [275, 213] on input at bounding box center [231, 207] width 174 height 27
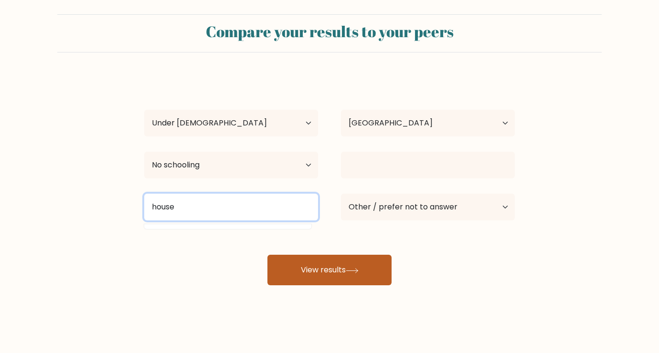
type input "house"
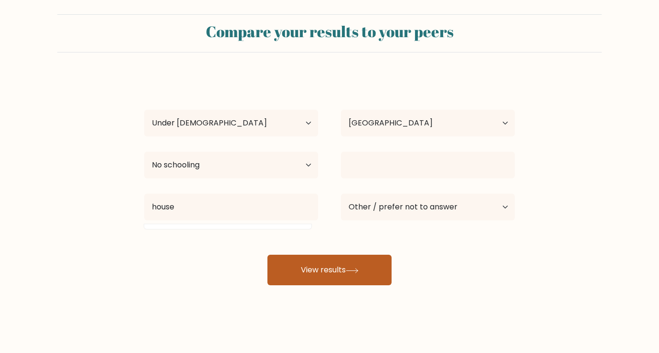
click at [346, 273] on button "View results" at bounding box center [329, 270] width 124 height 31
